Goal: Transaction & Acquisition: Purchase product/service

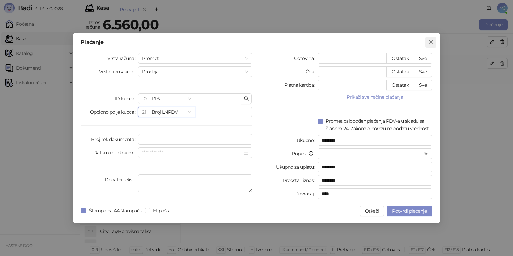
click at [429, 43] on icon "close" at bounding box center [430, 42] width 5 height 5
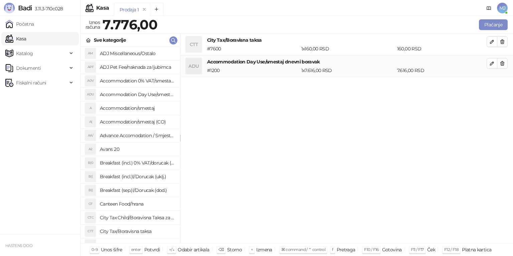
click at [280, 132] on div "CTT City Tax/Boravisna taksa # 7600 1 x 160,00 RSD 160,00 RSD ADU Accommodation…" at bounding box center [346, 139] width 333 height 210
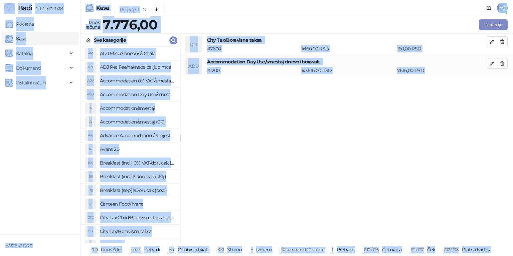
copy body "Lore 7.33.8-320i463 Dolorsi Amet Consect Adipi elits Doeiusmodt Incidid Utlabor…"
click at [303, 143] on div "CTT City Tax/Boravisna taksa # 7600 1 x 160,00 RSD 160,00 RSD ADU Accommodation…" at bounding box center [346, 139] width 333 height 210
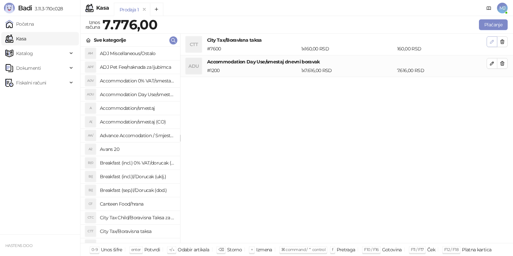
click at [492, 43] on icon "button" at bounding box center [492, 41] width 5 height 5
type input "***"
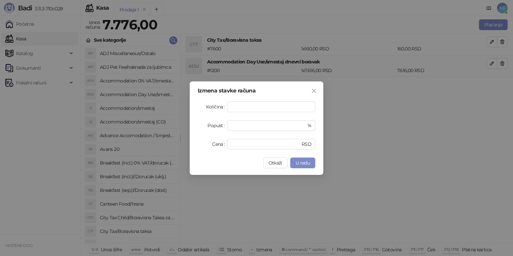
drag, startPoint x: 278, startPoint y: 166, endPoint x: 309, endPoint y: 156, distance: 32.8
click at [278, 166] on button "Otkaži" at bounding box center [275, 163] width 24 height 11
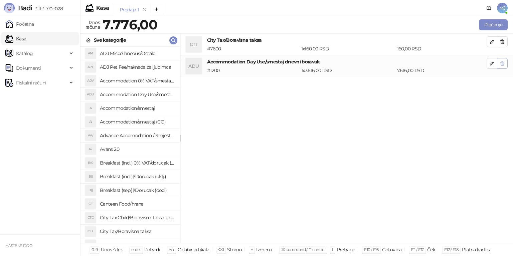
click at [504, 41] on icon "button" at bounding box center [502, 41] width 5 height 5
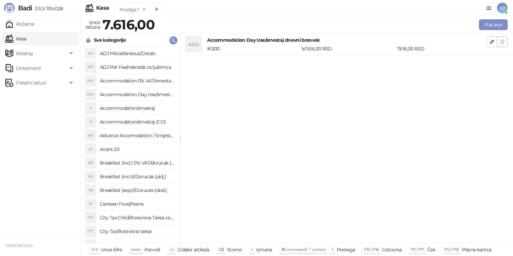
click at [504, 41] on icon "button" at bounding box center [502, 41] width 5 height 5
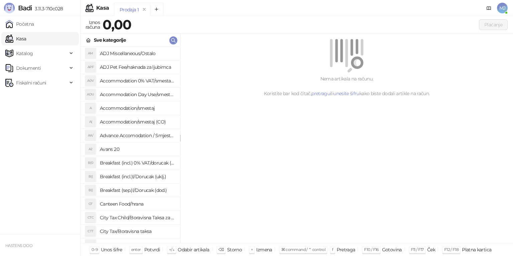
click at [107, 150] on h4 "Avans 20" at bounding box center [137, 149] width 75 height 11
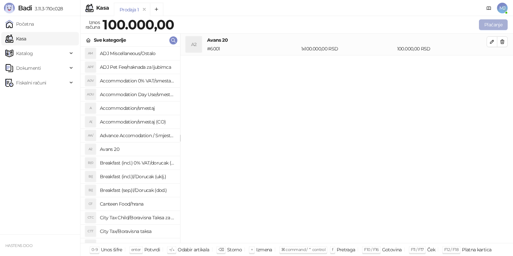
click at [487, 21] on button "Plaćanje" at bounding box center [493, 24] width 29 height 11
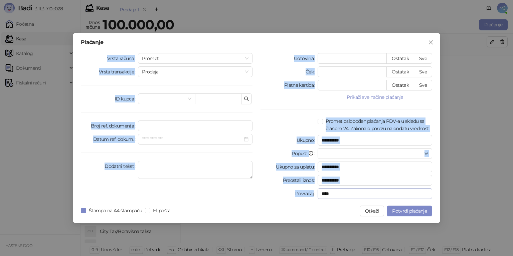
drag, startPoint x: 98, startPoint y: 53, endPoint x: 371, endPoint y: 197, distance: 309.0
click at [371, 197] on div "**********" at bounding box center [257, 127] width 360 height 149
copy div "Vrsta računa Promet Vrsta transakcije Prodaja ID kupca Broj ref. dokumenta Datu…"
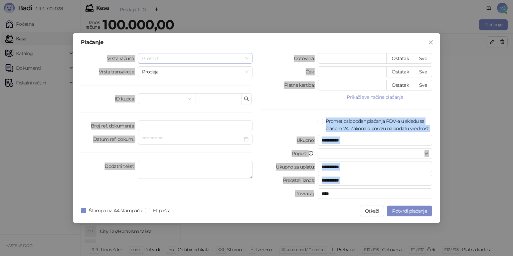
click at [198, 59] on span "Promet" at bounding box center [195, 58] width 107 height 10
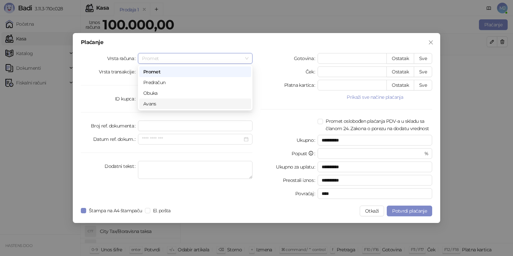
click at [163, 103] on div "Avans" at bounding box center [195, 103] width 104 height 7
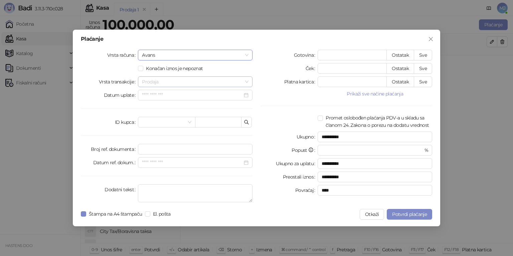
click at [174, 83] on span "Prodaja" at bounding box center [195, 82] width 107 height 10
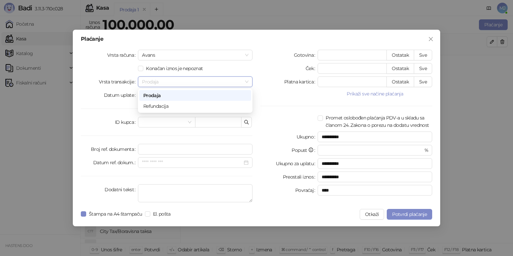
click at [168, 96] on div "Prodaja" at bounding box center [195, 95] width 104 height 7
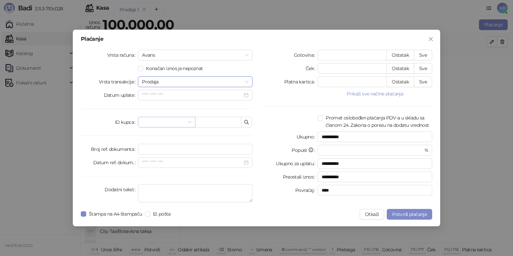
click at [189, 125] on span at bounding box center [166, 122] width 49 height 10
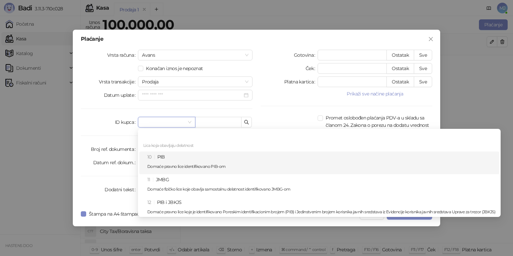
click at [186, 162] on div "10 PIB Domaće pravno lice identifikovano PIB-om" at bounding box center [321, 162] width 348 height 19
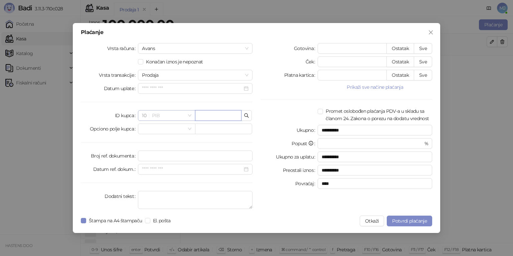
click at [174, 117] on span "10 PIB" at bounding box center [166, 116] width 49 height 10
click at [203, 120] on input "text" at bounding box center [218, 115] width 46 height 11
paste input "*********"
type input "*********"
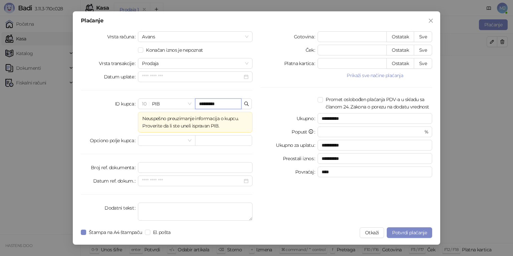
click at [231, 106] on input "*********" at bounding box center [218, 104] width 46 height 11
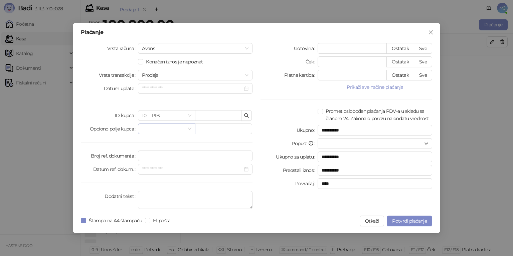
click at [184, 128] on input "search" at bounding box center [163, 129] width 43 height 10
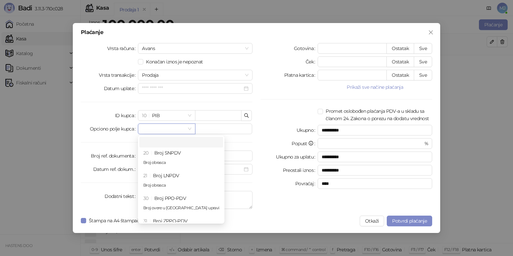
click at [103, 59] on div at bounding box center [109, 61] width 57 height 11
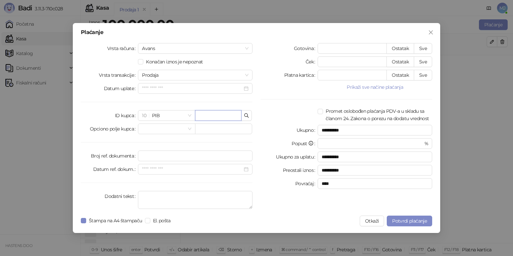
click at [210, 114] on input "text" at bounding box center [218, 115] width 46 height 11
paste input "*********"
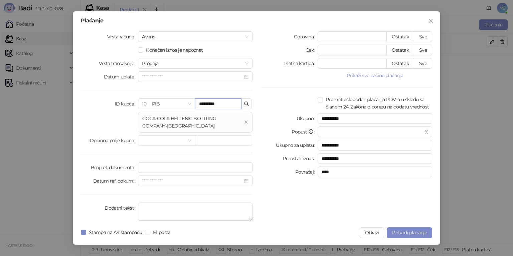
type input "*********"
click at [93, 101] on div "ID kupca" at bounding box center [109, 116] width 57 height 34
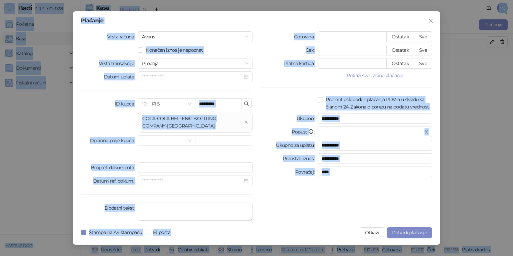
click at [208, 22] on div "Plaćanje" at bounding box center [257, 20] width 352 height 5
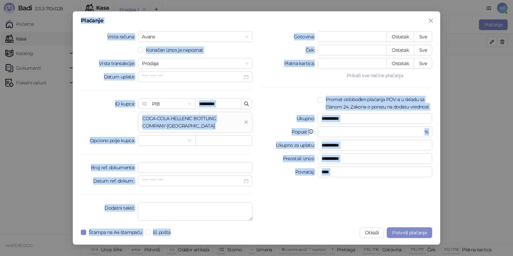
drag, startPoint x: 81, startPoint y: 21, endPoint x: 416, endPoint y: 247, distance: 404.4
click at [416, 247] on div "**********" at bounding box center [256, 128] width 513 height 256
copy div "Plaćanje Vrsta računa [PERSON_NAME] Konačan iznos je nepoznat Vrsta transakcije…"
click at [95, 62] on div "Vrsta transakcije" at bounding box center [109, 63] width 57 height 11
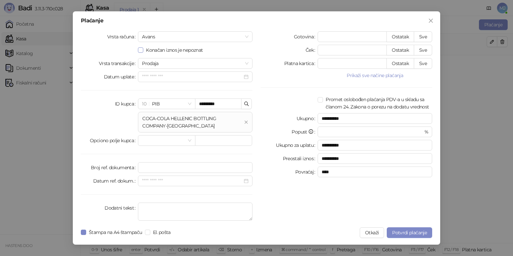
click at [141, 52] on span at bounding box center [140, 49] width 5 height 5
click at [427, 63] on button "Sve" at bounding box center [423, 63] width 18 height 11
type input "******"
type input "****"
click at [201, 62] on span "Prodaja" at bounding box center [195, 63] width 107 height 10
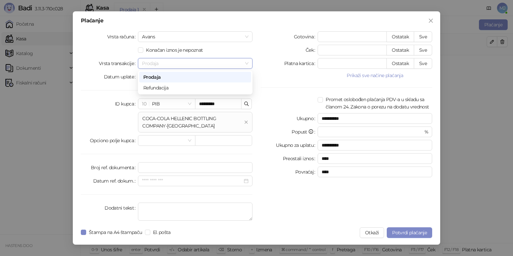
click at [201, 62] on span "Prodaja" at bounding box center [195, 63] width 107 height 10
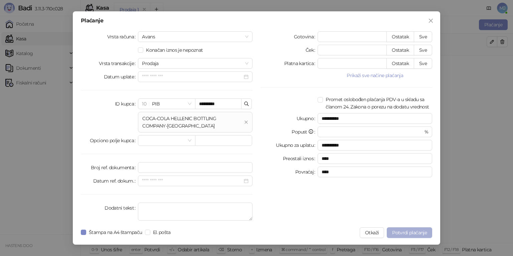
click at [422, 233] on span "Potvrdi plaćanje" at bounding box center [409, 233] width 35 height 6
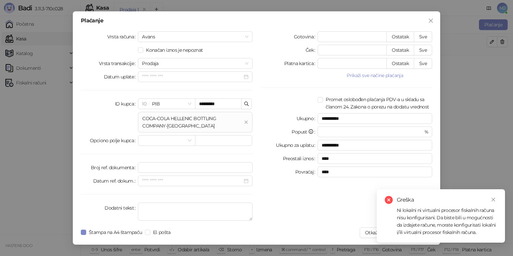
click at [360, 209] on div "**********" at bounding box center [347, 127] width 180 height 192
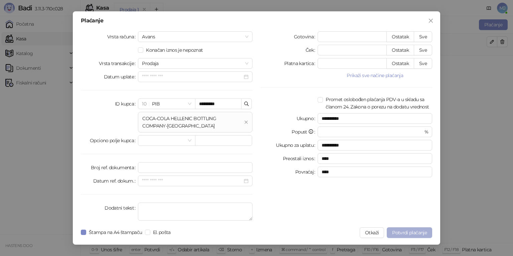
click at [417, 236] on button "Potvrdi plaćanje" at bounding box center [409, 233] width 45 height 11
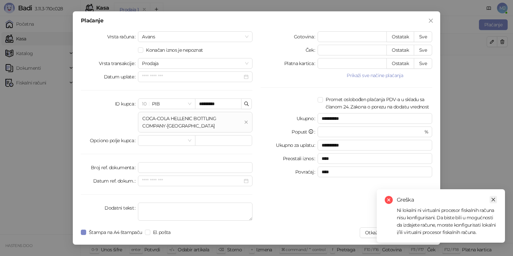
click at [497, 198] on link "Close" at bounding box center [493, 199] width 7 height 7
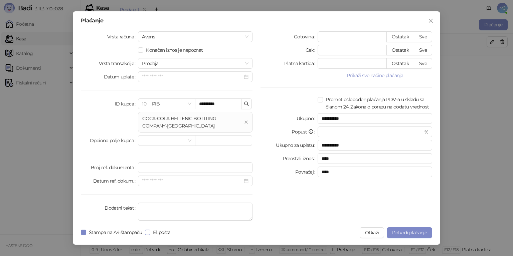
click at [159, 232] on span "El. pošta" at bounding box center [161, 232] width 23 height 7
click at [416, 233] on span "Potvrdi plaćanje" at bounding box center [409, 233] width 35 height 6
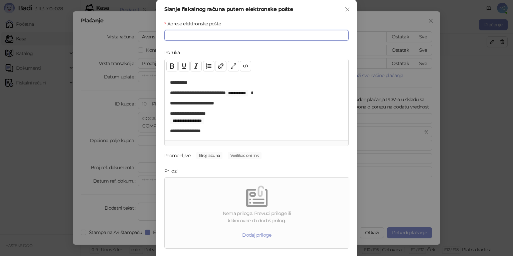
click at [232, 34] on input "Adresa elektronske pošte" at bounding box center [256, 35] width 184 height 11
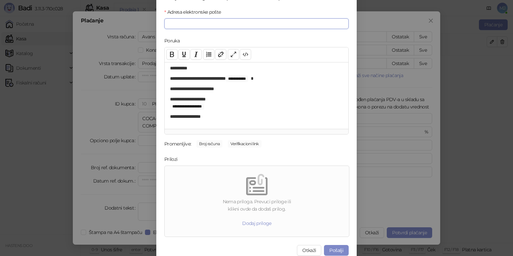
scroll to position [17, 0]
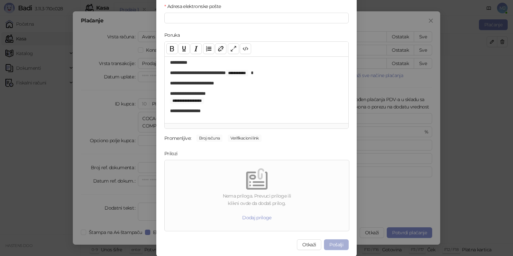
click at [335, 243] on button "Pošalji" at bounding box center [336, 245] width 25 height 11
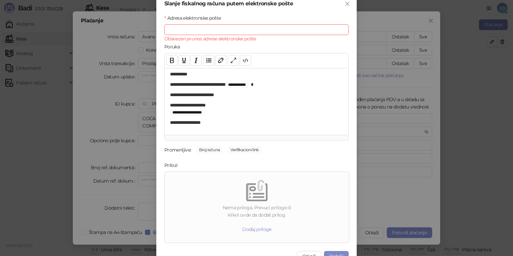
scroll to position [0, 0]
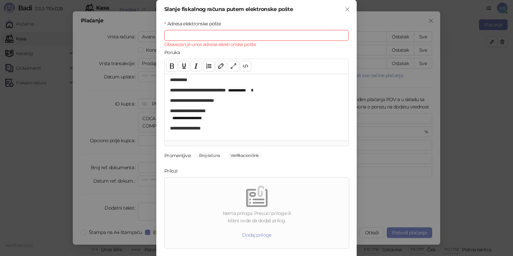
click at [172, 40] on input "Adresa elektronske pošte" at bounding box center [256, 35] width 184 height 11
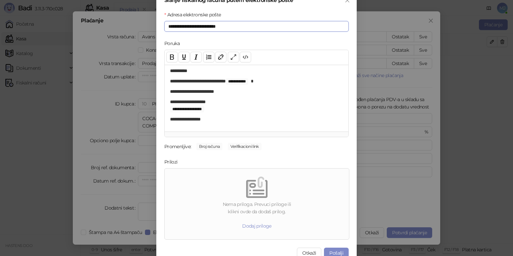
scroll to position [17, 0]
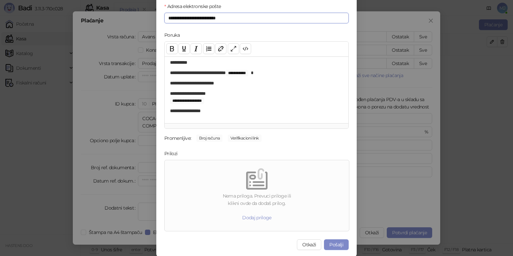
type input "**********"
click at [205, 140] on span "Broj računa" at bounding box center [210, 138] width 26 height 7
click at [244, 137] on span "Verifikacioni link" at bounding box center [244, 138] width 33 height 7
drag, startPoint x: 206, startPoint y: 135, endPoint x: 195, endPoint y: 138, distance: 11.6
click at [207, 135] on span "Broj računa" at bounding box center [210, 138] width 26 height 7
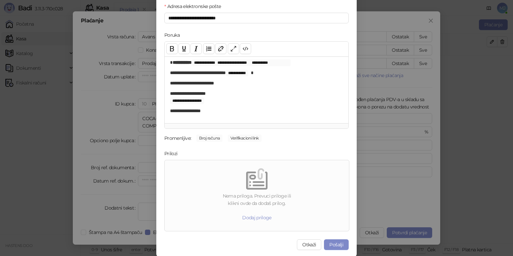
click at [176, 139] on div "Promenljive:" at bounding box center [177, 138] width 27 height 7
click at [333, 247] on button "Pošalji" at bounding box center [336, 245] width 25 height 11
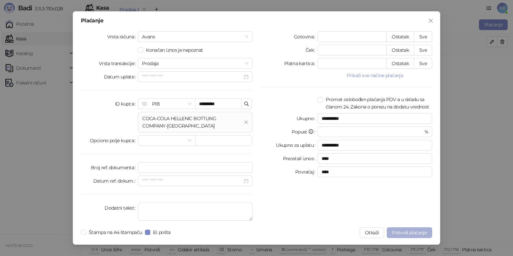
click at [405, 229] on button "Potvrdi plaćanje" at bounding box center [409, 233] width 45 height 11
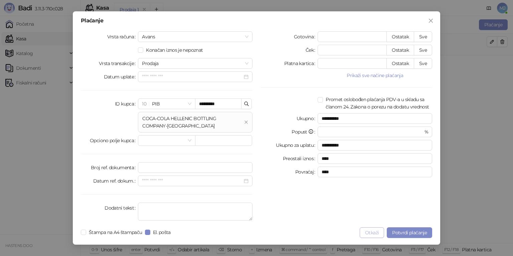
click at [372, 234] on button "Otkaži" at bounding box center [372, 233] width 24 height 11
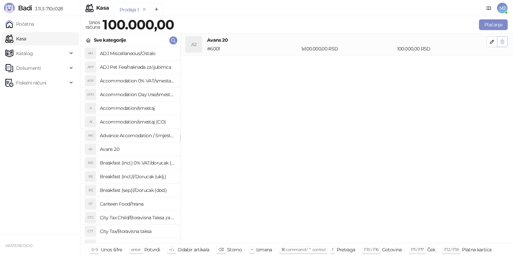
click at [503, 41] on icon "button" at bounding box center [502, 41] width 5 height 5
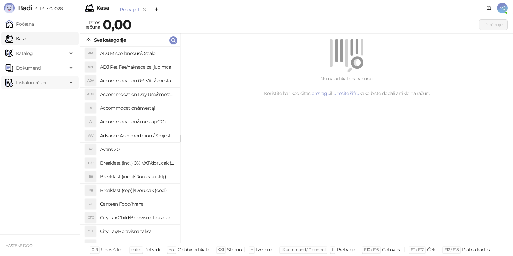
click at [43, 85] on span "Fiskalni računi" at bounding box center [31, 82] width 30 height 13
click at [38, 96] on link "Izdati računi" at bounding box center [26, 97] width 36 height 13
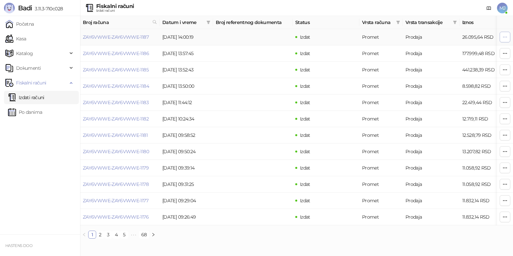
click at [508, 37] on button "button" at bounding box center [505, 37] width 11 height 11
click at [25, 166] on ul "Početna Kasa Katalog Robne marke Kategorije Artikli Dokumenti Ulazni dokumenti …" at bounding box center [40, 125] width 80 height 219
click at [507, 39] on span "button" at bounding box center [505, 37] width 5 height 6
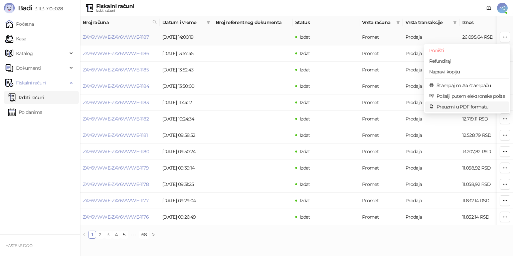
click at [463, 105] on span "Preuzmi u PDF formatu" at bounding box center [471, 106] width 69 height 7
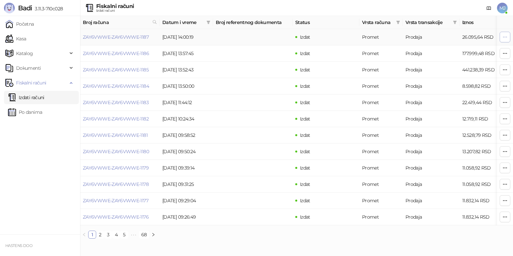
click at [509, 37] on button "button" at bounding box center [505, 37] width 11 height 11
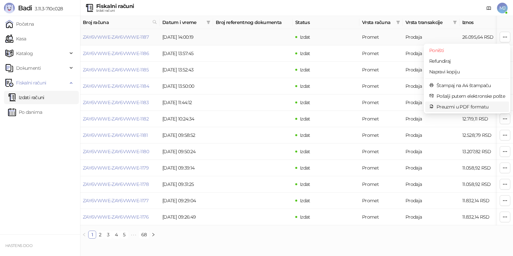
click at [472, 108] on span "Preuzmi u PDF formatu" at bounding box center [471, 106] width 69 height 7
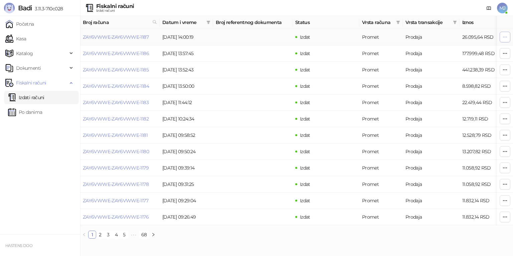
click at [507, 35] on icon "button" at bounding box center [505, 36] width 5 height 5
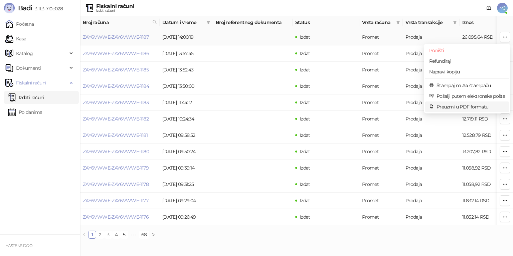
click at [464, 109] on span "Preuzmi u PDF formatu" at bounding box center [471, 106] width 69 height 7
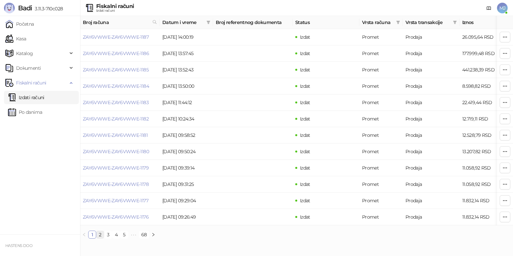
click at [100, 239] on link "2" at bounding box center [100, 234] width 7 height 7
click at [108, 238] on link "3" at bounding box center [108, 234] width 7 height 7
click at [118, 239] on link "4" at bounding box center [116, 234] width 7 height 7
click at [124, 239] on link "5" at bounding box center [124, 234] width 7 height 7
click at [135, 239] on link "6" at bounding box center [134, 234] width 7 height 7
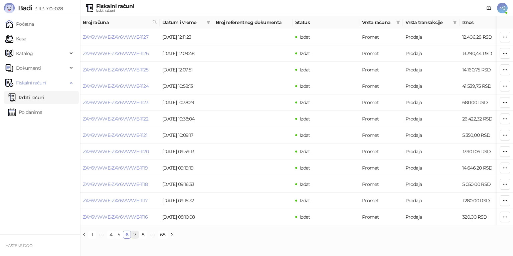
click at [134, 239] on link "7" at bounding box center [134, 234] width 7 height 7
click at [136, 239] on link "8" at bounding box center [134, 234] width 7 height 7
click at [143, 238] on link "10" at bounding box center [143, 234] width 8 height 7
click at [504, 120] on icon "button" at bounding box center [505, 118] width 5 height 5
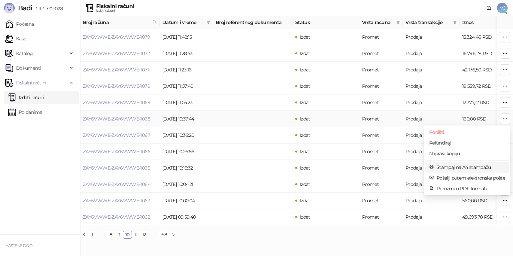
click at [454, 168] on span "Štampaj na A4 štampaču" at bounding box center [471, 167] width 69 height 7
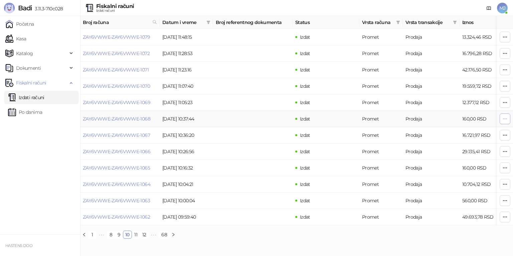
click at [506, 119] on icon "button" at bounding box center [505, 118] width 5 height 5
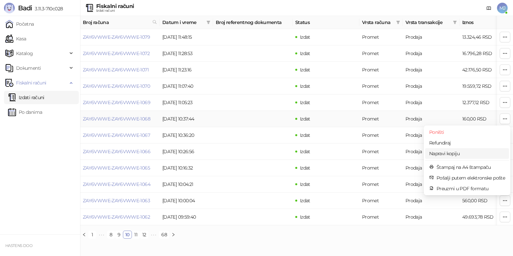
click at [447, 153] on span "Napravi kopiju" at bounding box center [467, 153] width 76 height 7
type input "**********"
type input "***"
type input "****"
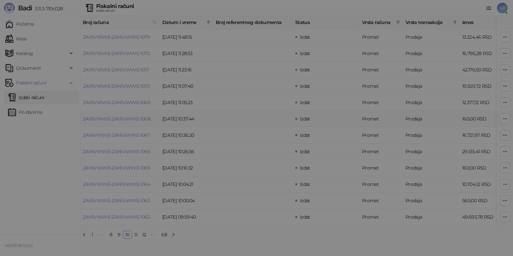
type input "**********"
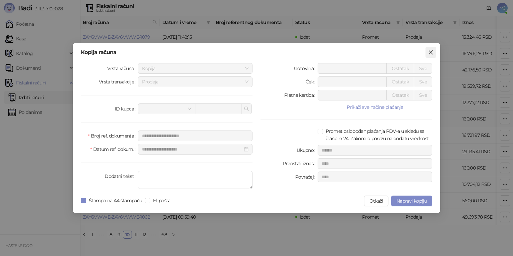
click at [429, 54] on icon "close" at bounding box center [431, 52] width 4 height 4
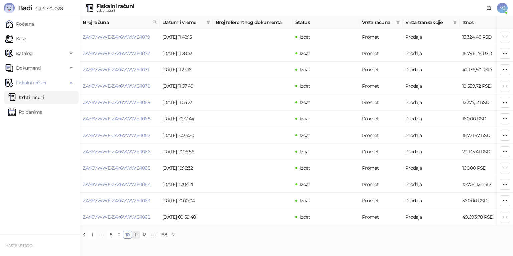
click at [137, 239] on link "11" at bounding box center [135, 234] width 7 height 7
click at [24, 30] on link "Početna" at bounding box center [19, 23] width 29 height 13
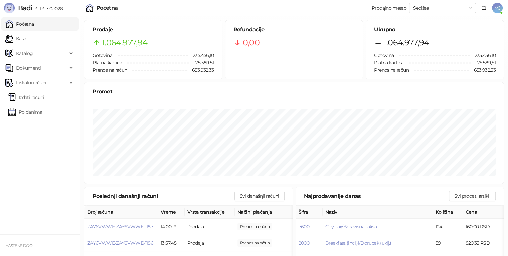
click at [28, 26] on link "Početna" at bounding box center [19, 23] width 29 height 13
click at [26, 39] on link "Kasa" at bounding box center [15, 38] width 21 height 13
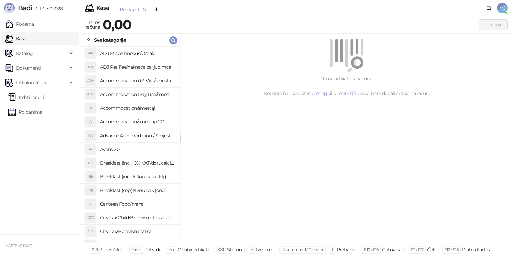
click at [113, 151] on h4 "Avans 20" at bounding box center [137, 149] width 75 height 11
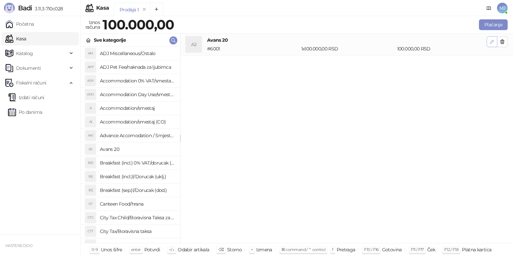
click at [496, 42] on button "button" at bounding box center [492, 41] width 11 height 11
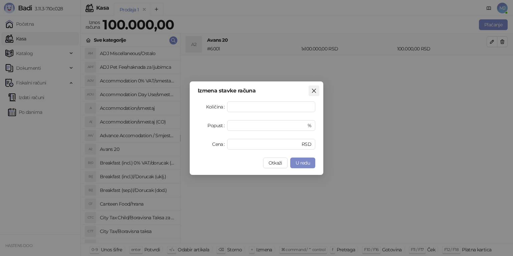
click at [315, 91] on icon "close" at bounding box center [313, 90] width 5 height 5
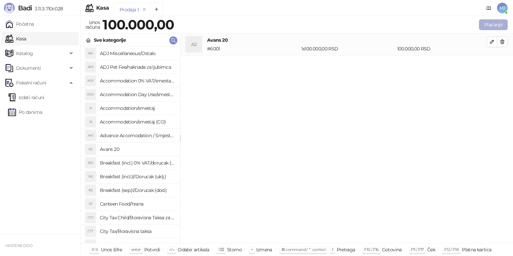
click at [499, 25] on button "Plaćanje" at bounding box center [493, 24] width 29 height 11
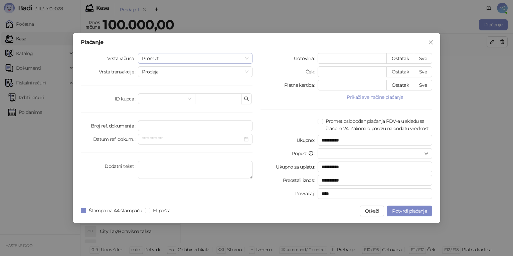
click at [167, 59] on span "Promet" at bounding box center [195, 58] width 107 height 10
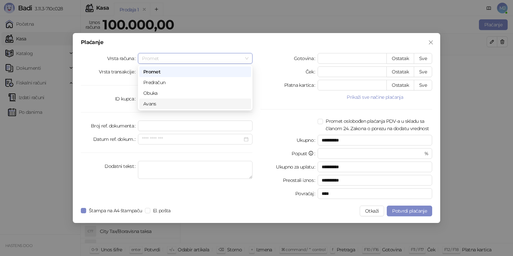
click at [164, 105] on div "Avans" at bounding box center [195, 103] width 104 height 7
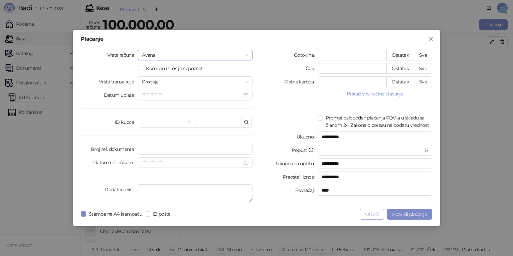
click at [374, 216] on button "Otkaži" at bounding box center [372, 214] width 24 height 11
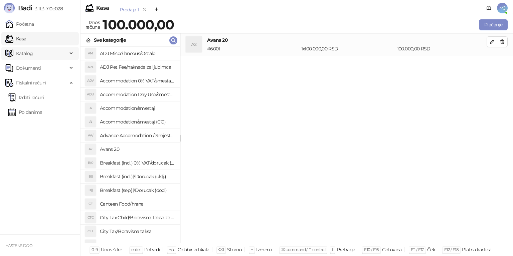
click at [44, 54] on span "Katalog" at bounding box center [36, 53] width 62 height 13
click at [69, 54] on div "Katalog" at bounding box center [40, 53] width 78 height 13
click at [316, 186] on div "A2 Avans 20 # 6001 1 x 100.000,00 RSD 100.000,00 RSD" at bounding box center [346, 139] width 333 height 210
click at [35, 100] on link "Izdati računi" at bounding box center [26, 97] width 36 height 13
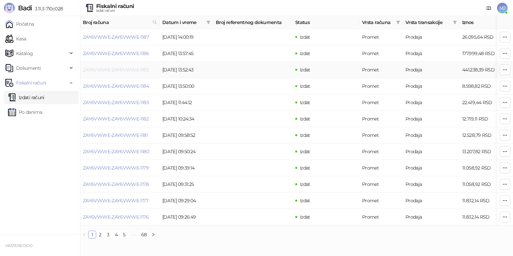
click at [128, 71] on link "ZAY6VWWE-ZAY6VWWE-1185" at bounding box center [116, 70] width 66 height 6
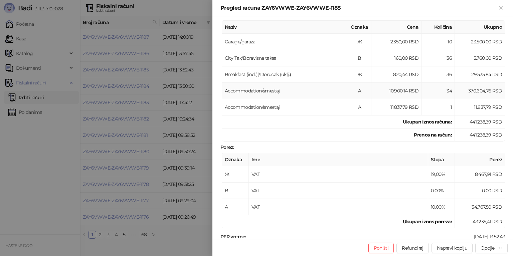
scroll to position [201, 0]
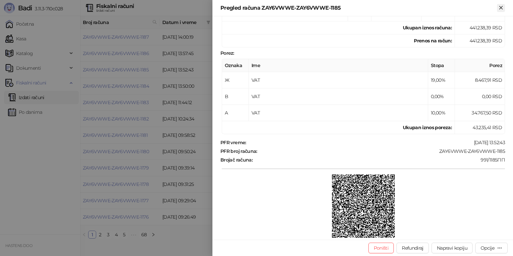
click at [501, 9] on icon "Zatvori" at bounding box center [501, 8] width 6 height 6
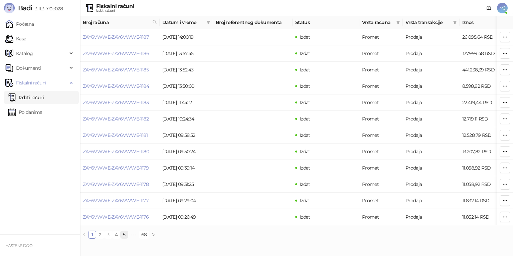
click at [124, 239] on link "5" at bounding box center [124, 234] width 7 height 7
click at [169, 239] on button "button" at bounding box center [172, 235] width 8 height 8
click at [169, 239] on button "button" at bounding box center [173, 235] width 8 height 8
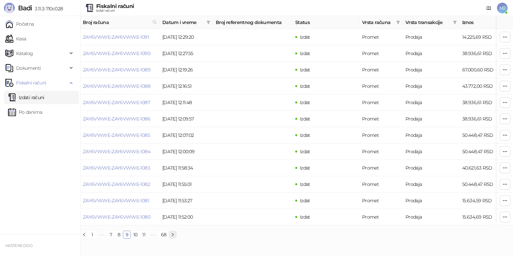
click at [169, 239] on button "button" at bounding box center [173, 235] width 8 height 8
click at [169, 239] on link "68" at bounding box center [165, 234] width 10 height 7
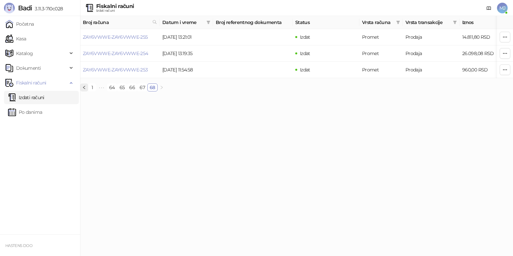
click at [87, 92] on button "button" at bounding box center [84, 88] width 8 height 8
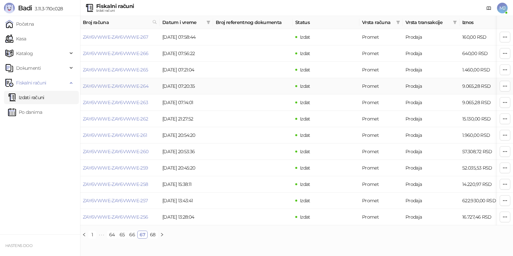
click at [87, 93] on td "ZAY6VWWE-ZAY6VWWE-264" at bounding box center [120, 86] width 80 height 16
click at [85, 237] on icon "left" at bounding box center [84, 235] width 4 height 4
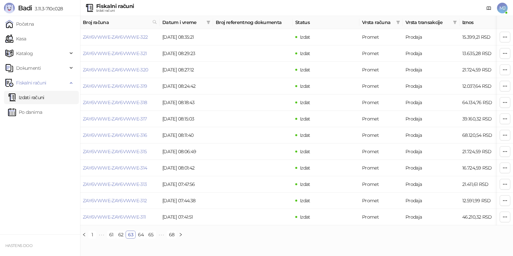
click at [85, 237] on icon "left" at bounding box center [84, 235] width 4 height 4
click at [85, 237] on button "button" at bounding box center [84, 235] width 8 height 8
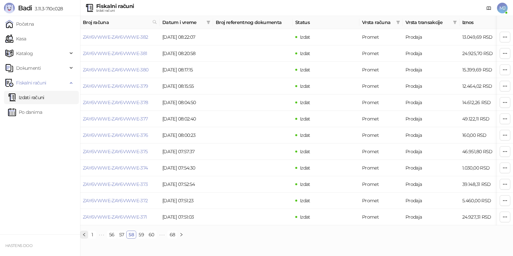
click at [85, 237] on button "button" at bounding box center [84, 235] width 8 height 8
click at [85, 237] on icon "left" at bounding box center [84, 235] width 4 height 4
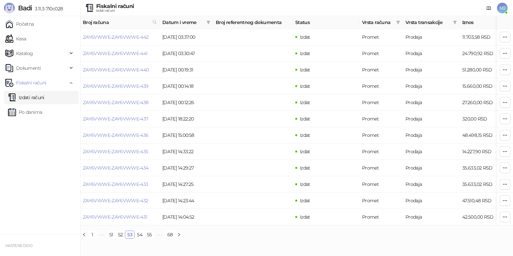
click at [85, 237] on icon "left" at bounding box center [84, 235] width 4 height 4
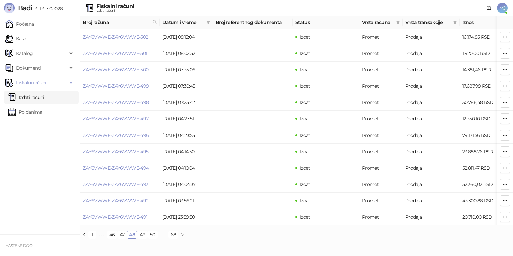
click at [85, 237] on icon "left" at bounding box center [84, 235] width 4 height 4
click at [18, 41] on link "Kasa" at bounding box center [15, 38] width 21 height 13
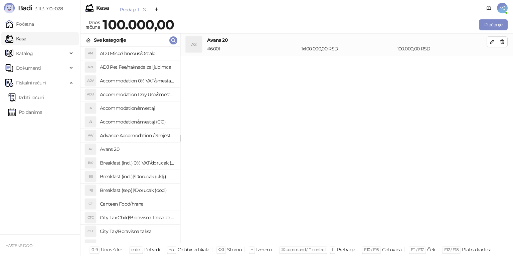
click at [143, 122] on h4 "Accommodation/smestaj (CO)" at bounding box center [137, 122] width 75 height 11
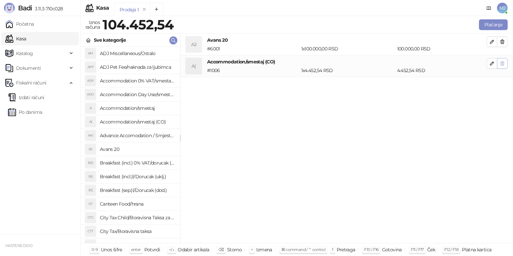
click at [503, 65] on icon "button" at bounding box center [503, 63] width 4 height 4
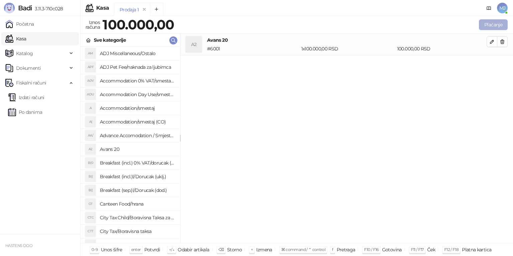
click at [497, 27] on button "Plaćanje" at bounding box center [493, 24] width 29 height 11
